Goal: Navigation & Orientation: Understand site structure

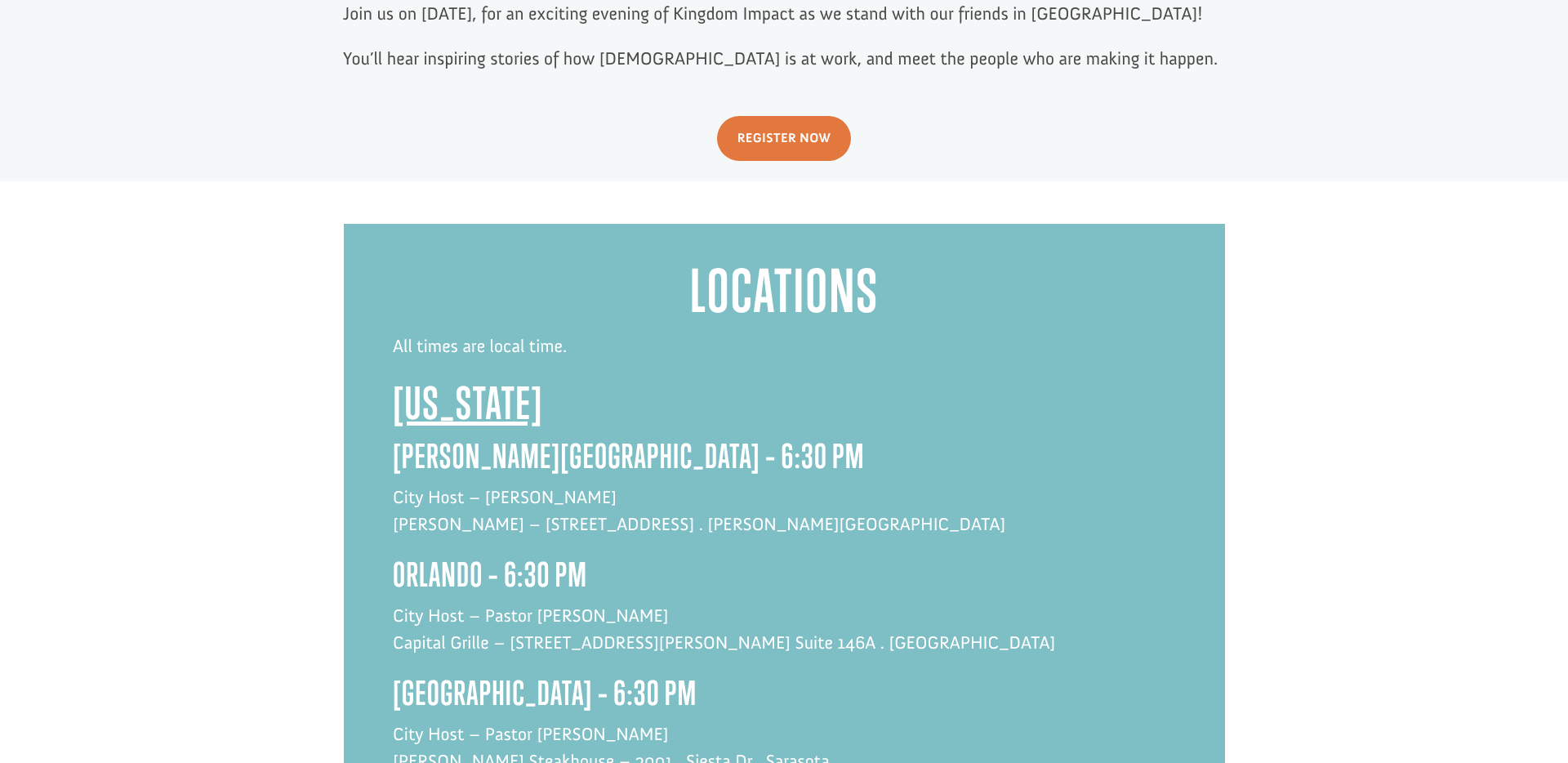
scroll to position [1123, 0]
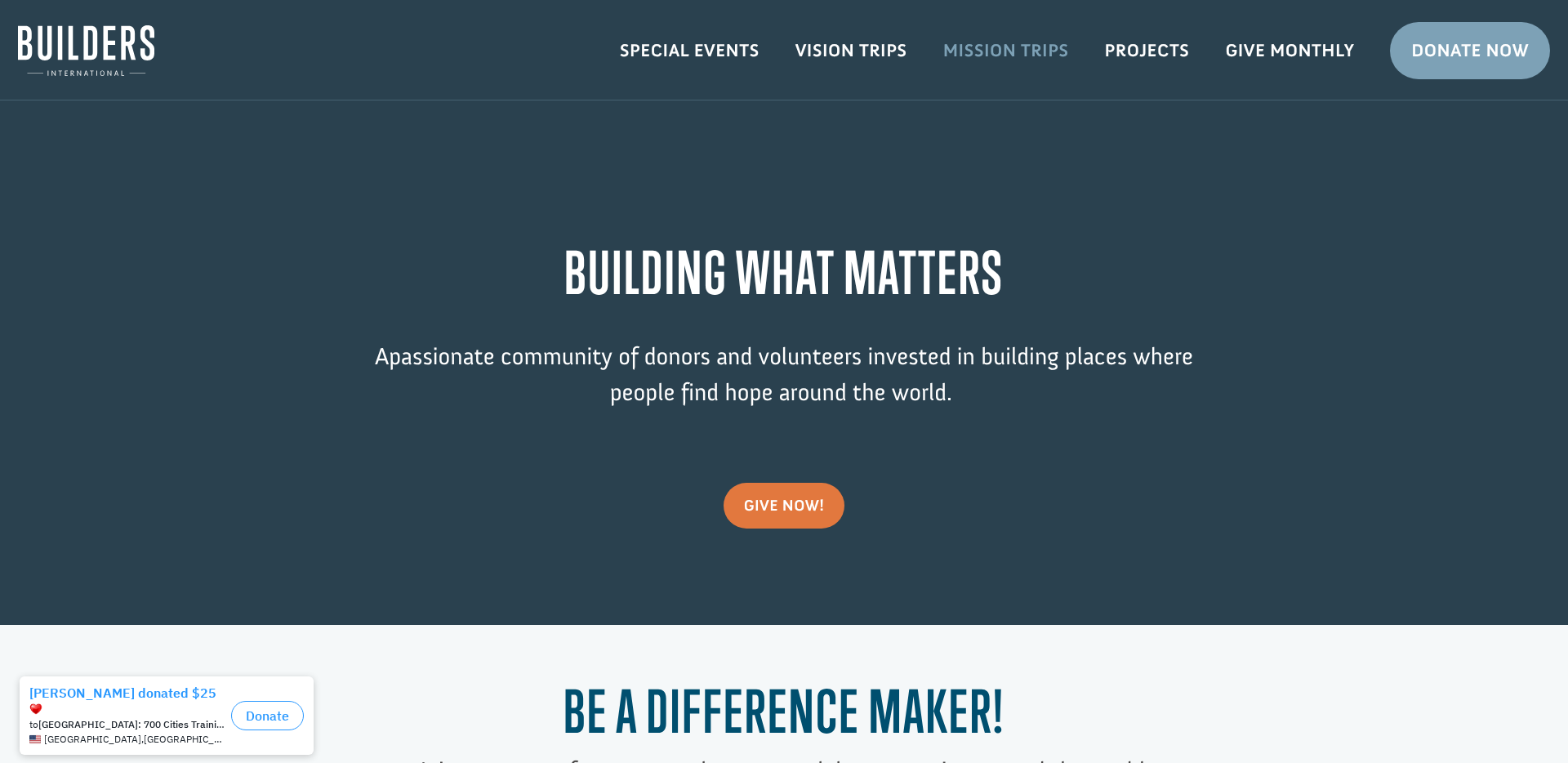
click at [987, 44] on link "Mission Trips" at bounding box center [1006, 51] width 161 height 47
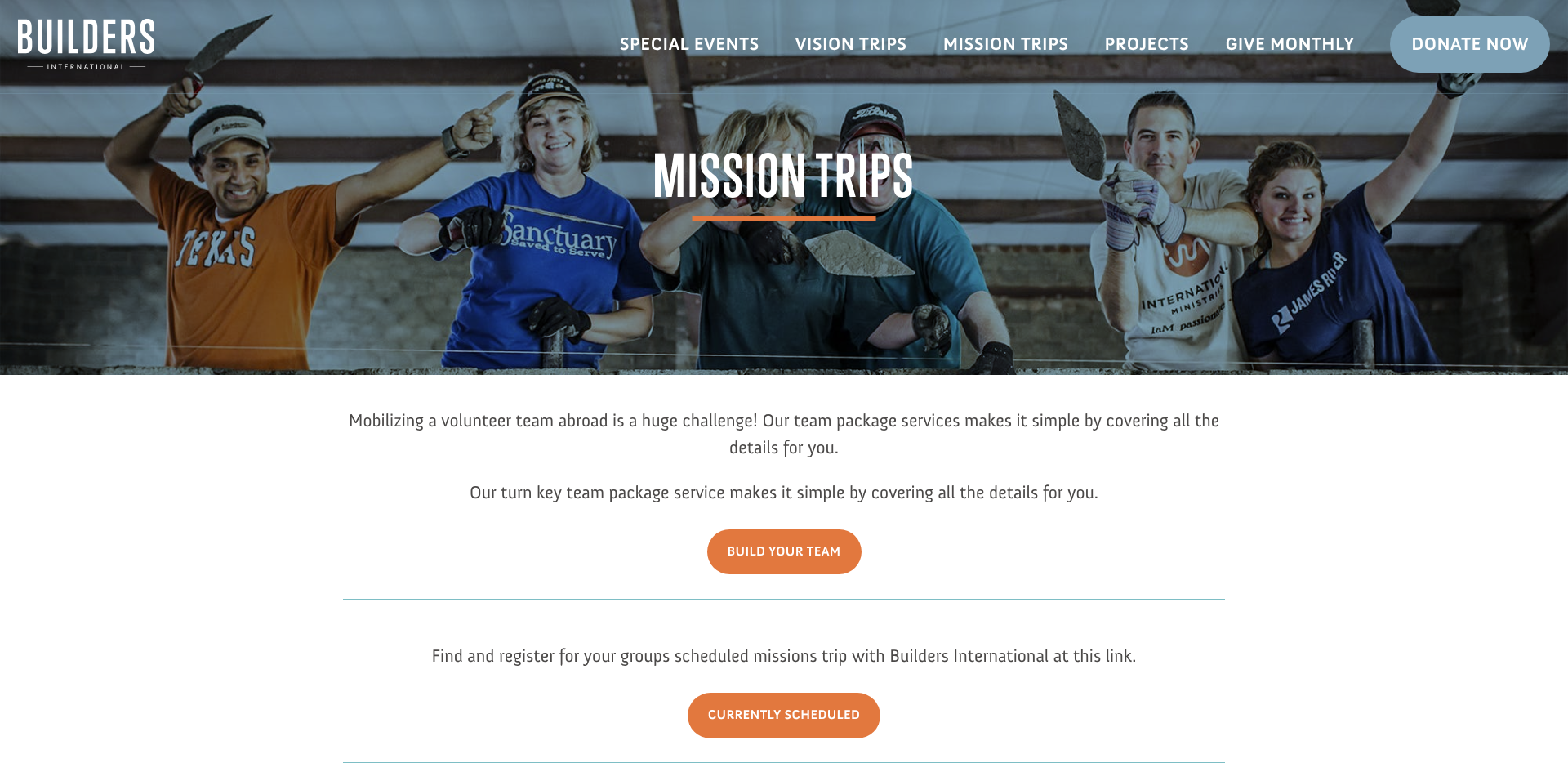
scroll to position [6, 0]
click at [984, 49] on link "Mission Trips" at bounding box center [1006, 45] width 161 height 47
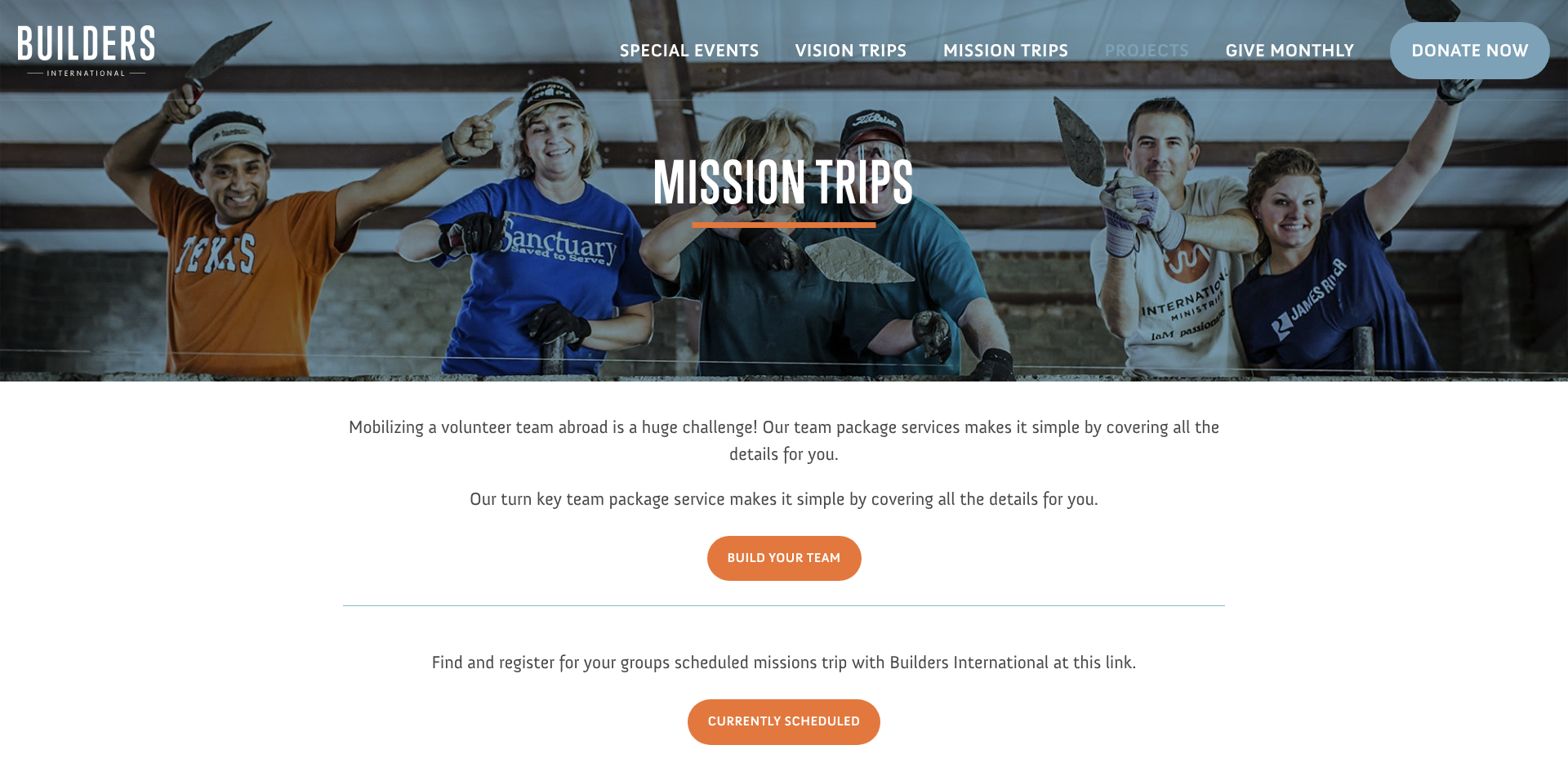
click at [1136, 55] on link "Projects" at bounding box center [1147, 51] width 121 height 47
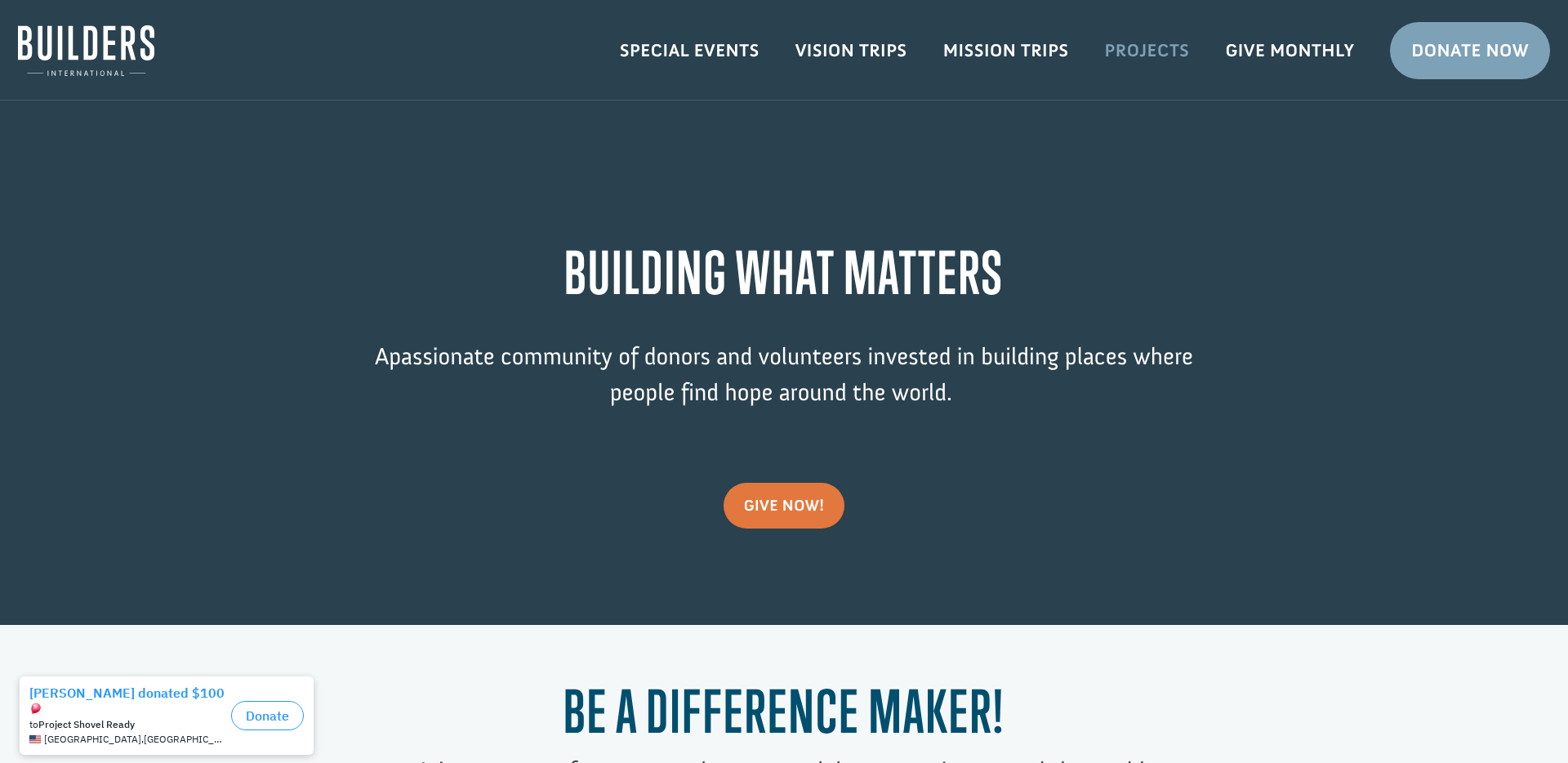
click at [1159, 54] on link "Projects" at bounding box center [1147, 51] width 121 height 47
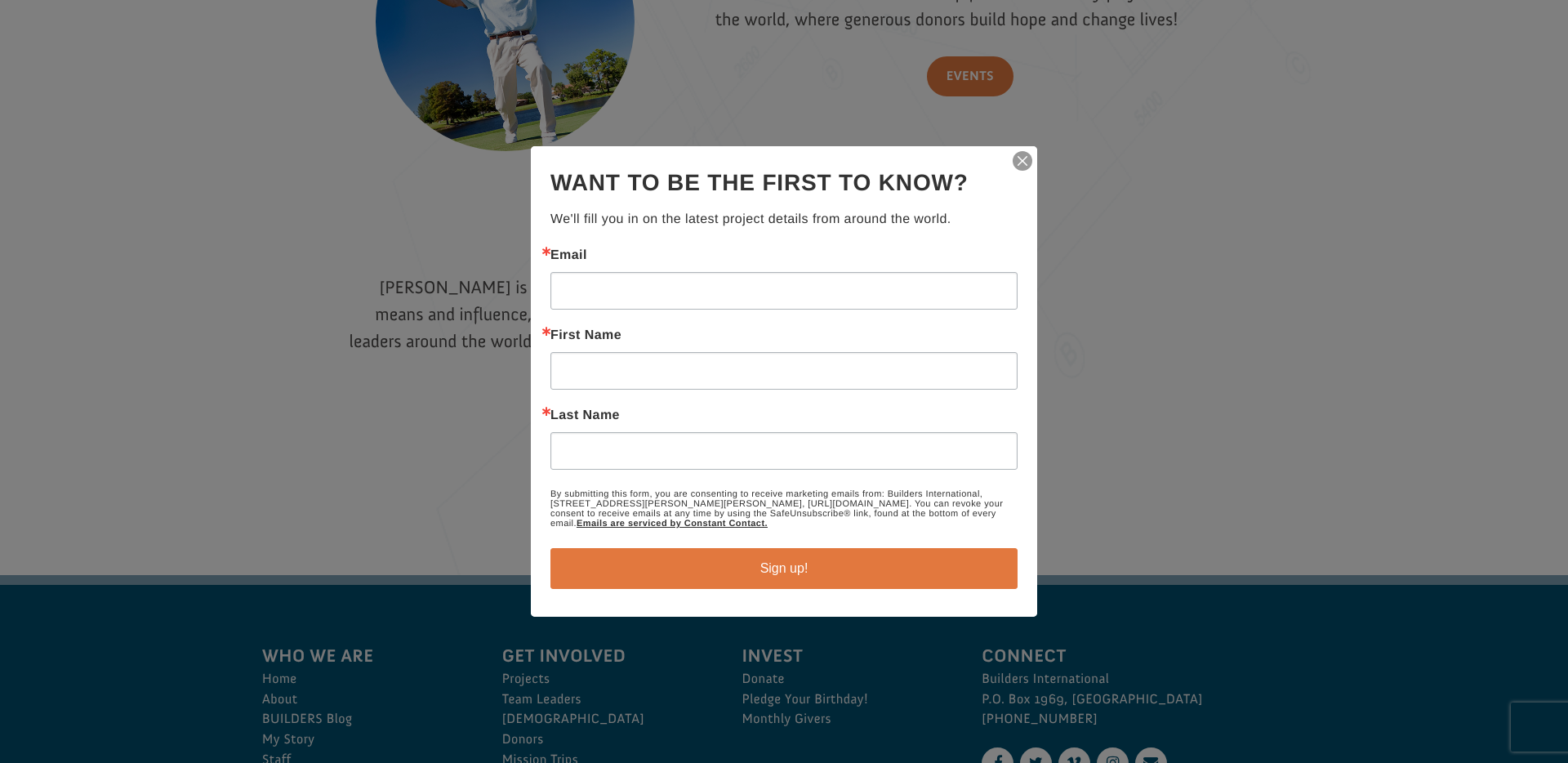
scroll to position [2435, 0]
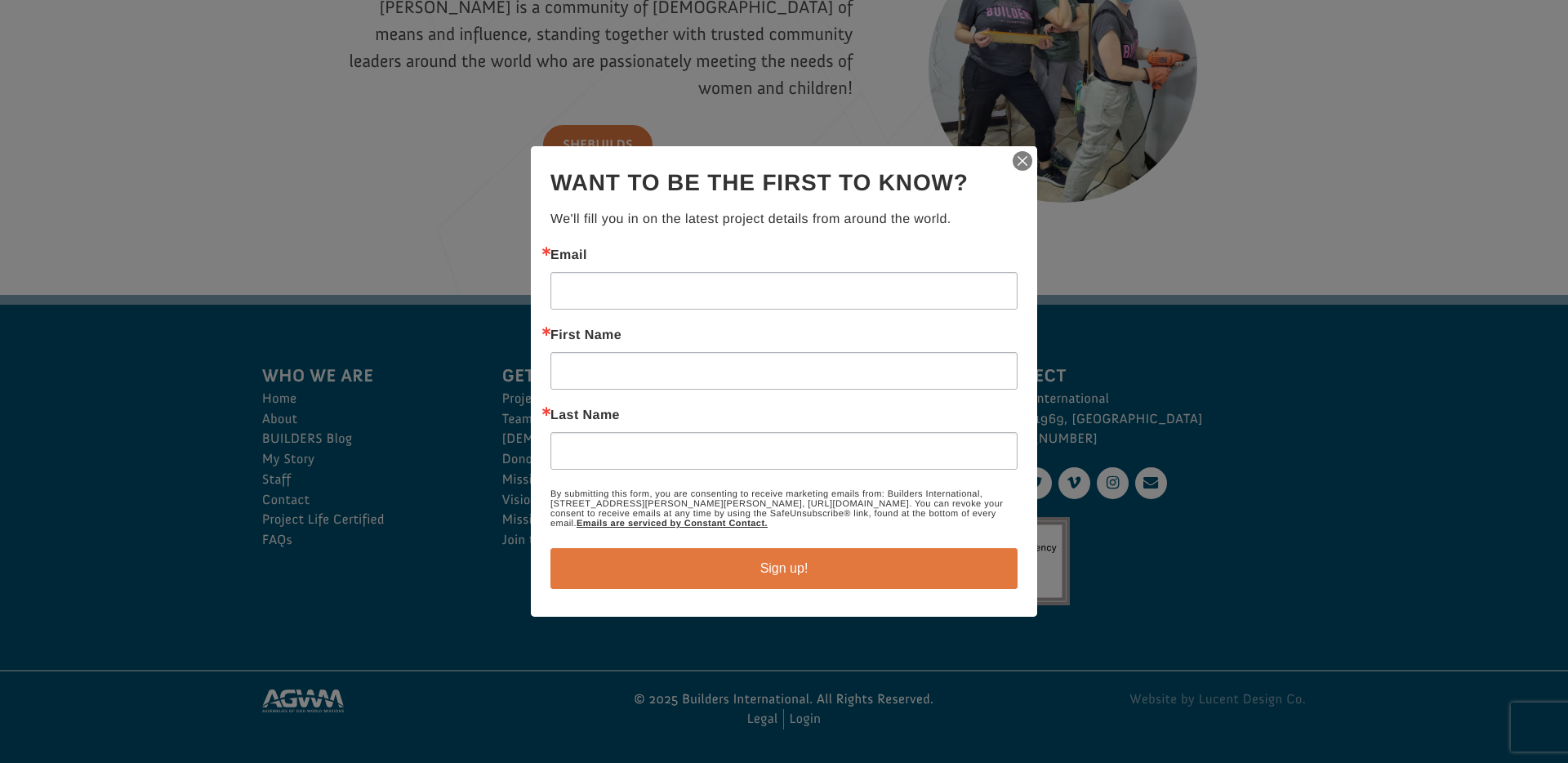
click at [1026, 158] on img "button" at bounding box center [1023, 160] width 23 height 23
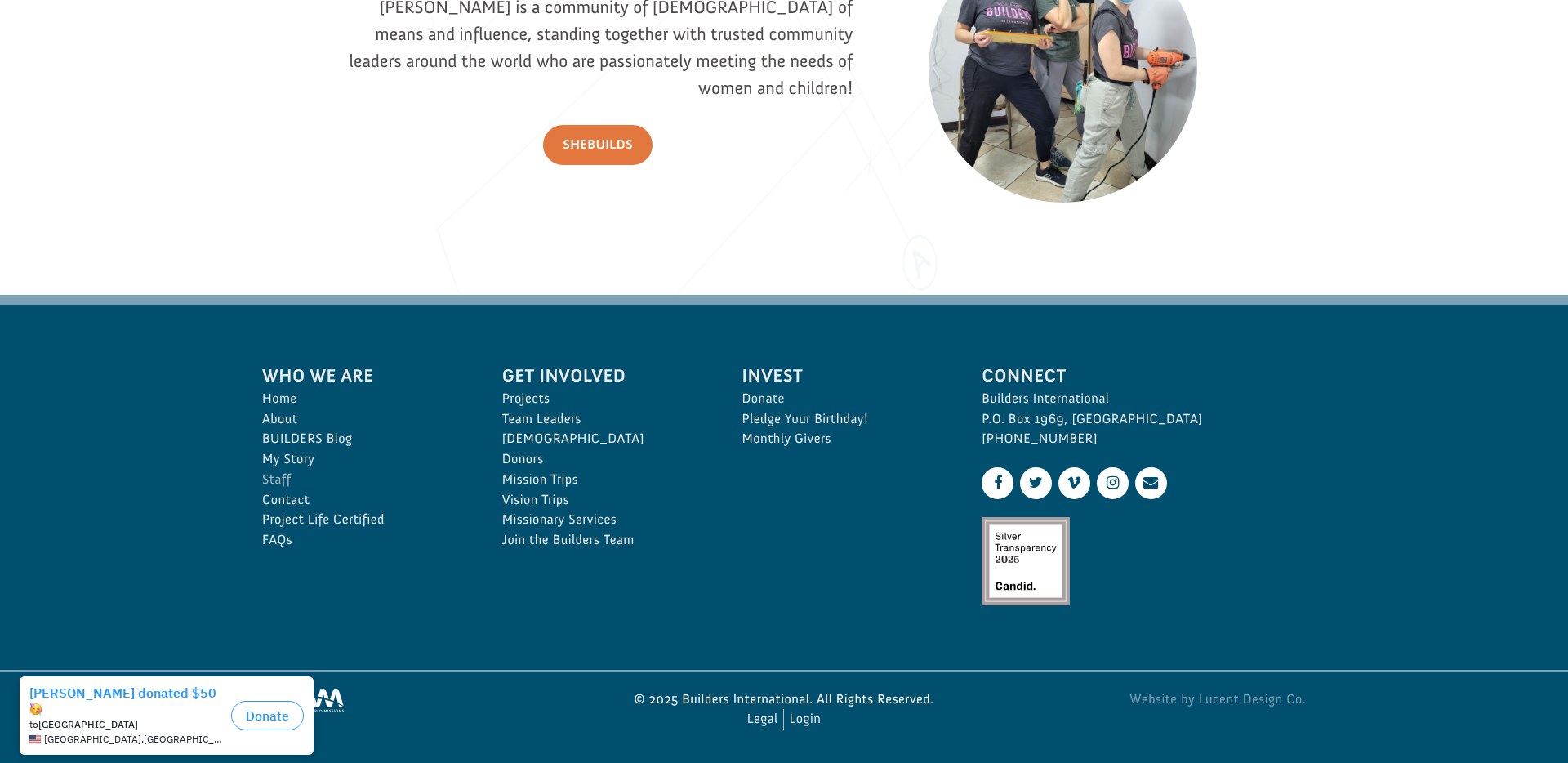
click at [283, 478] on link "Staff" at bounding box center [364, 480] width 204 height 21
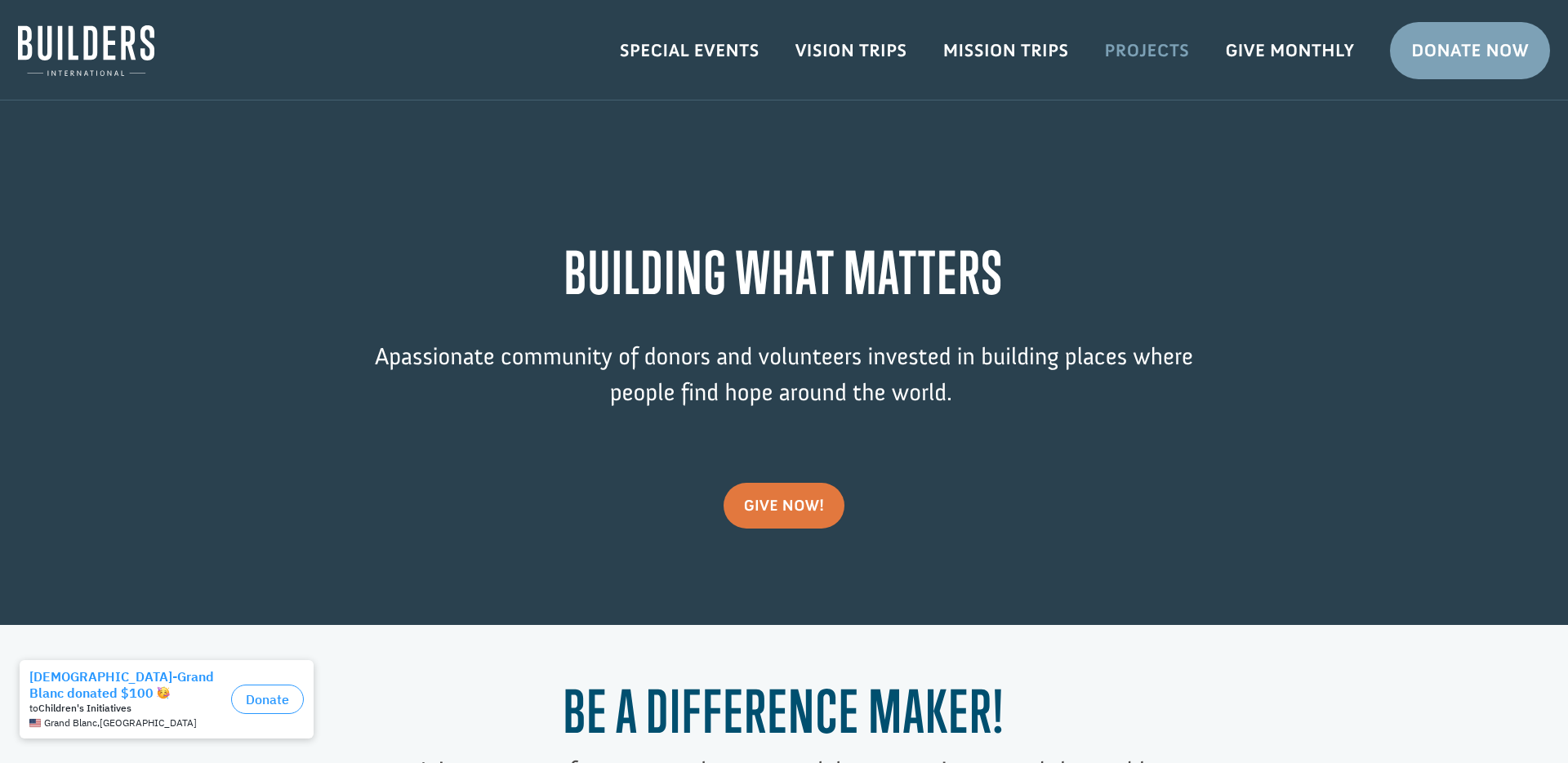
click at [1140, 53] on link "Projects" at bounding box center [1147, 51] width 121 height 47
